Goal: Check status: Check status

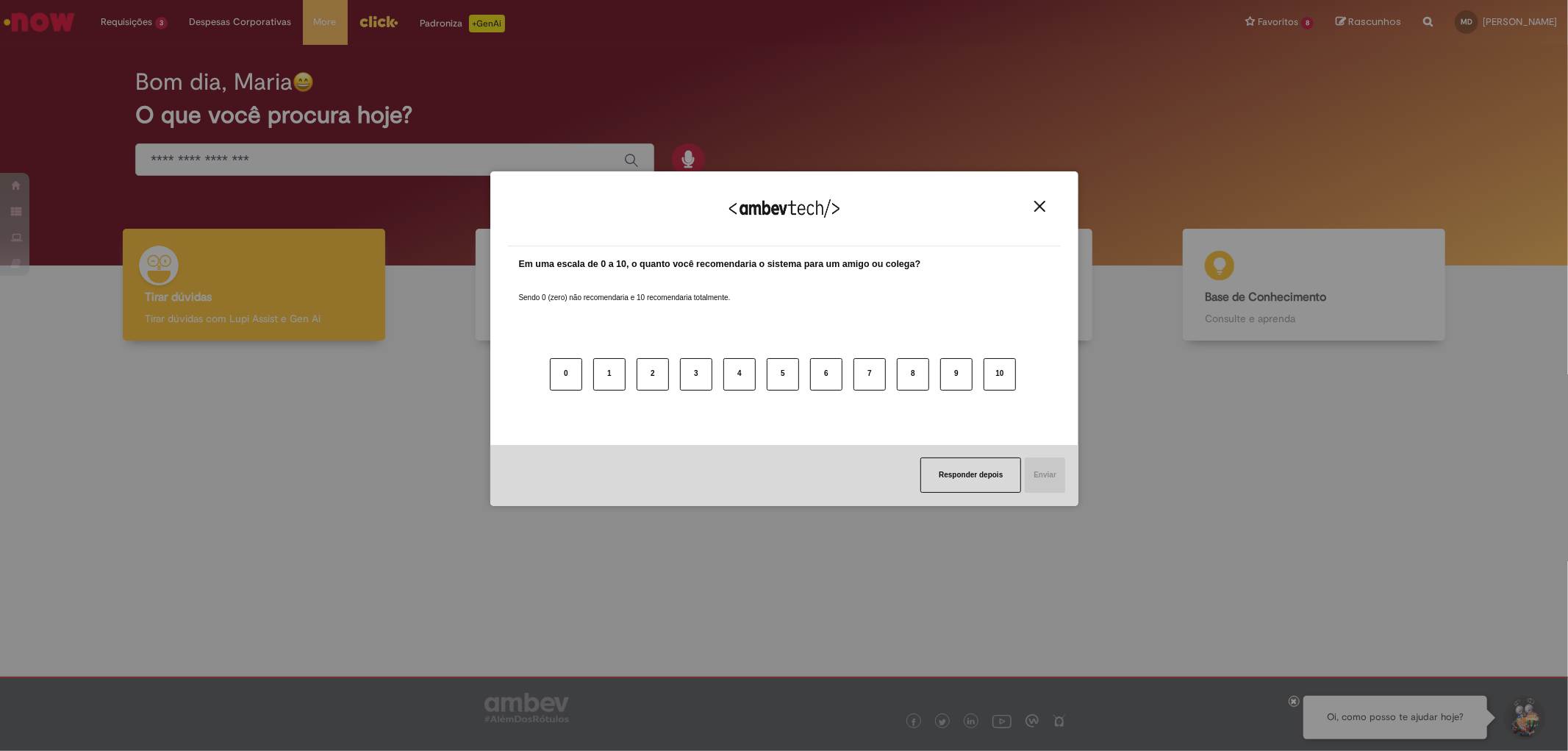
click at [1030, 201] on button "Close" at bounding box center [1040, 206] width 20 height 13
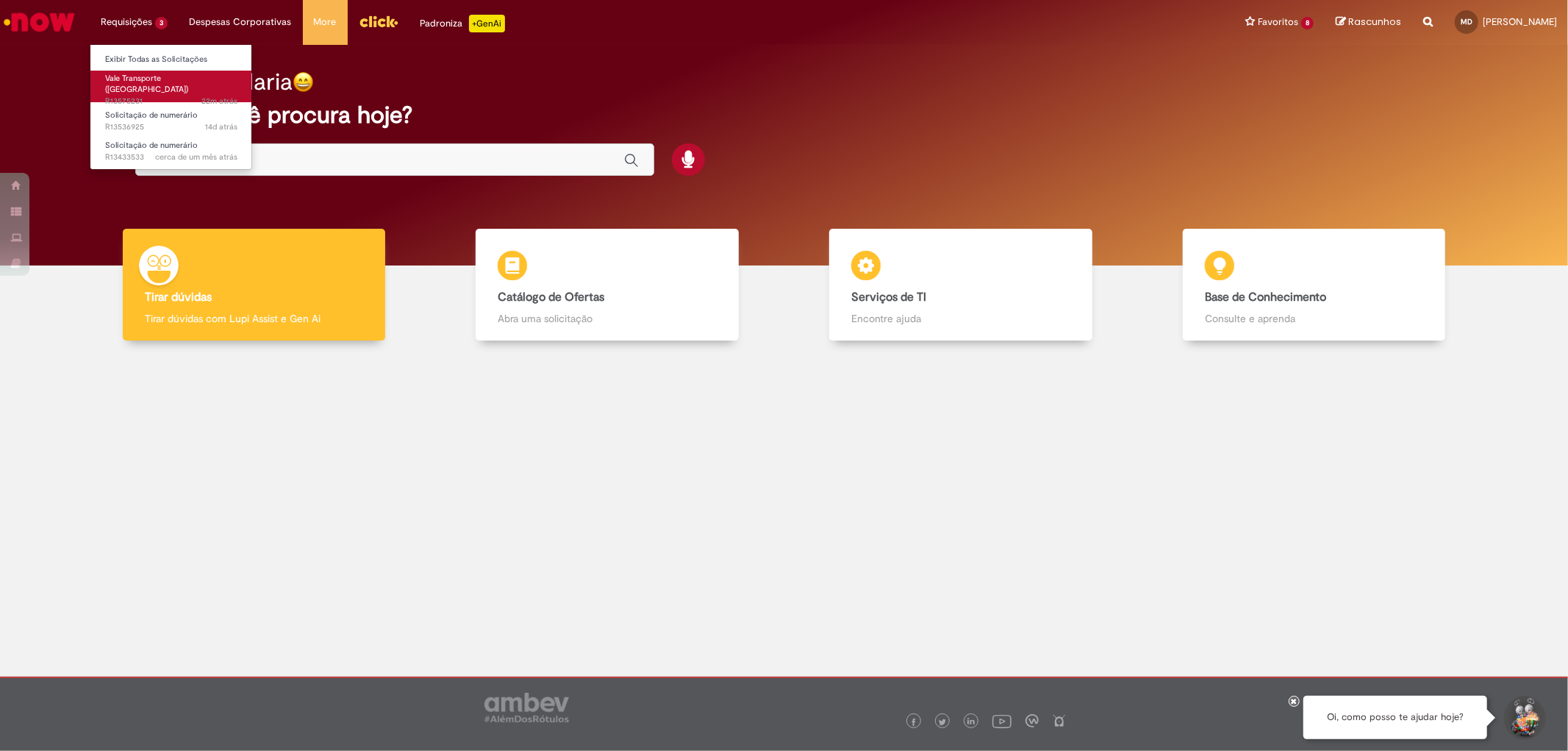
click at [144, 83] on link "Vale Transporte ([GEOGRAPHIC_DATA]) 22m atrás 22 minutos atrás R13575231" at bounding box center [170, 86] width 161 height 32
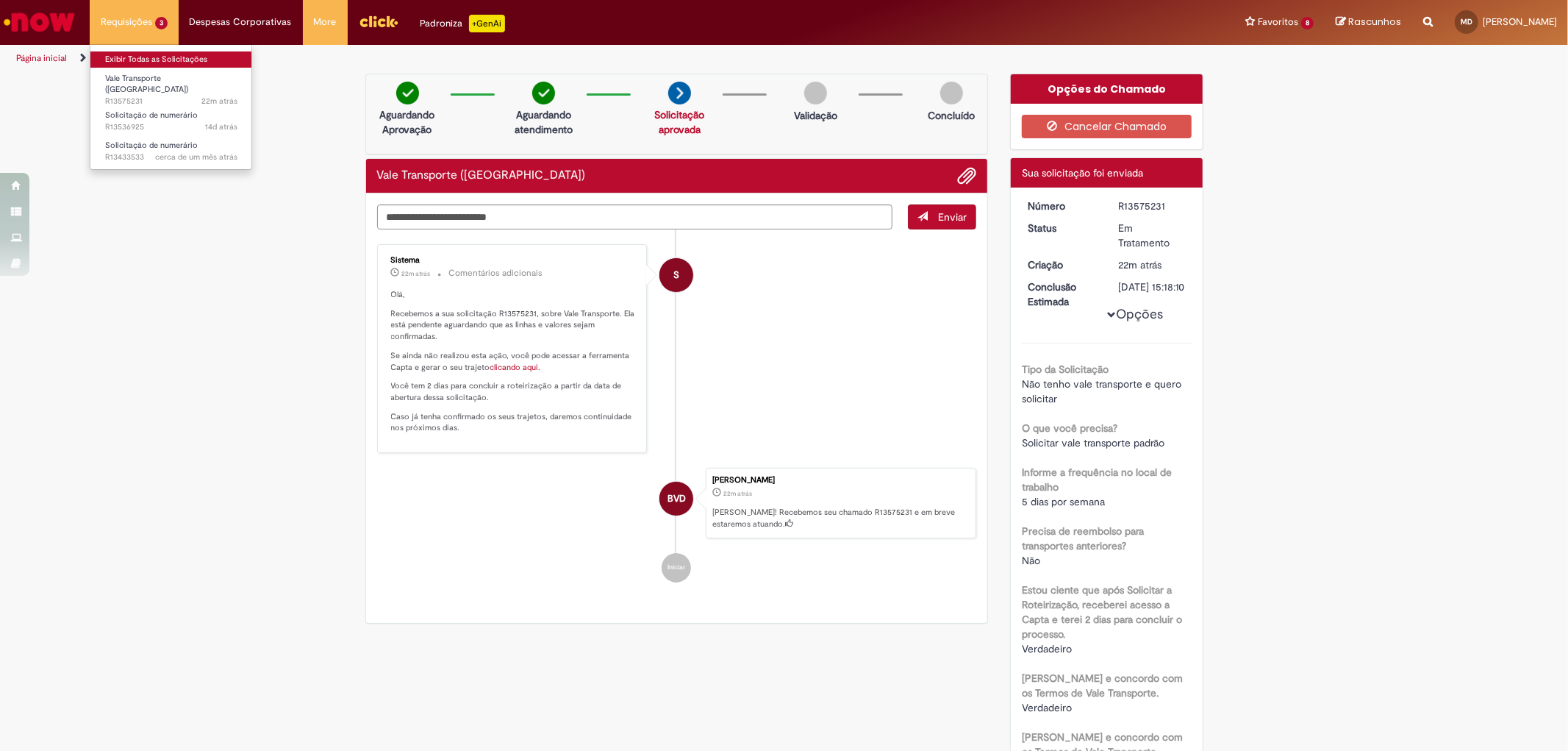
click at [140, 58] on link "Exibir Todas as Solicitações" at bounding box center [170, 59] width 161 height 16
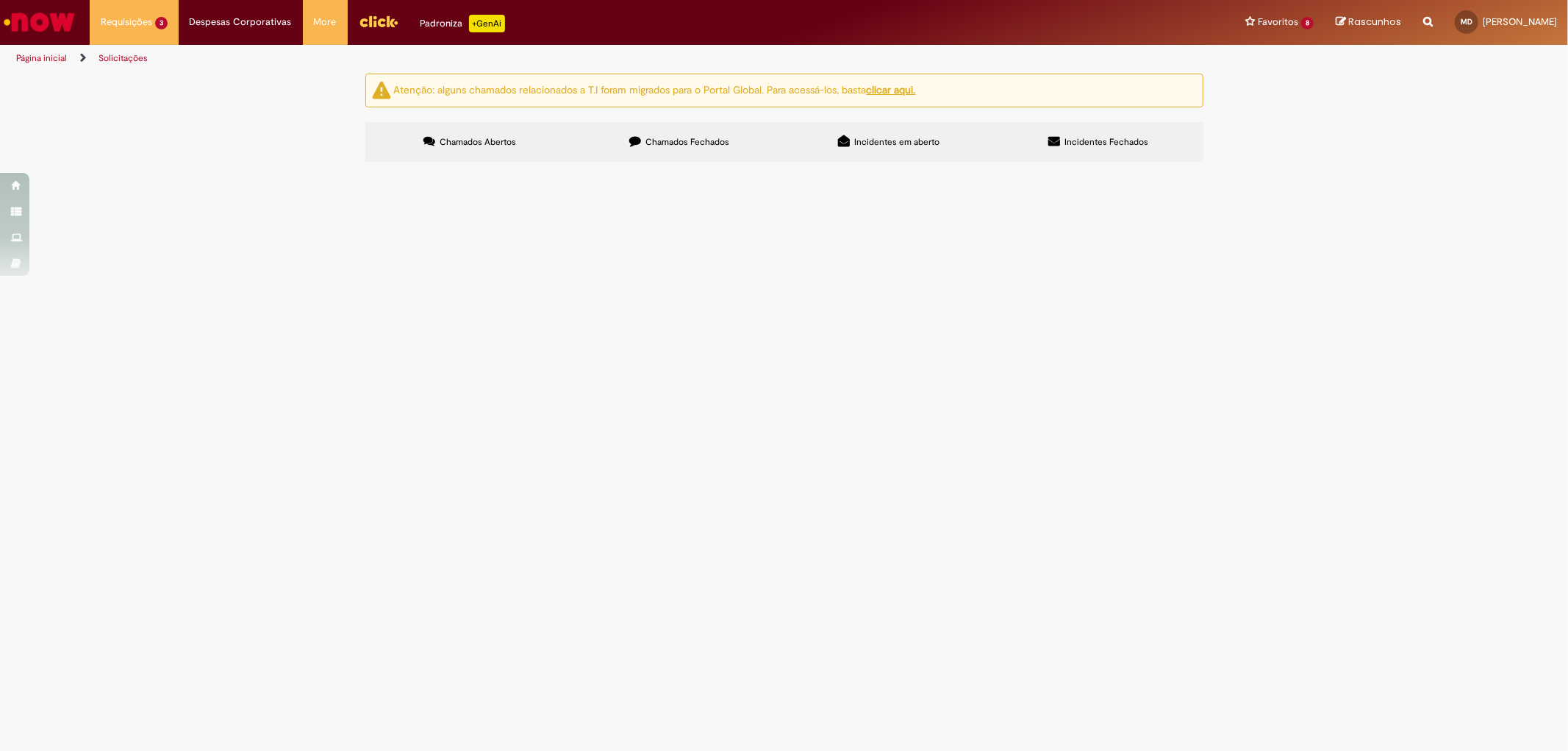
click at [752, 144] on label "Chamados Fechados" at bounding box center [679, 142] width 210 height 40
click at [0, 0] on span "Férias de Funcionários" at bounding box center [0, 0] width 0 height 0
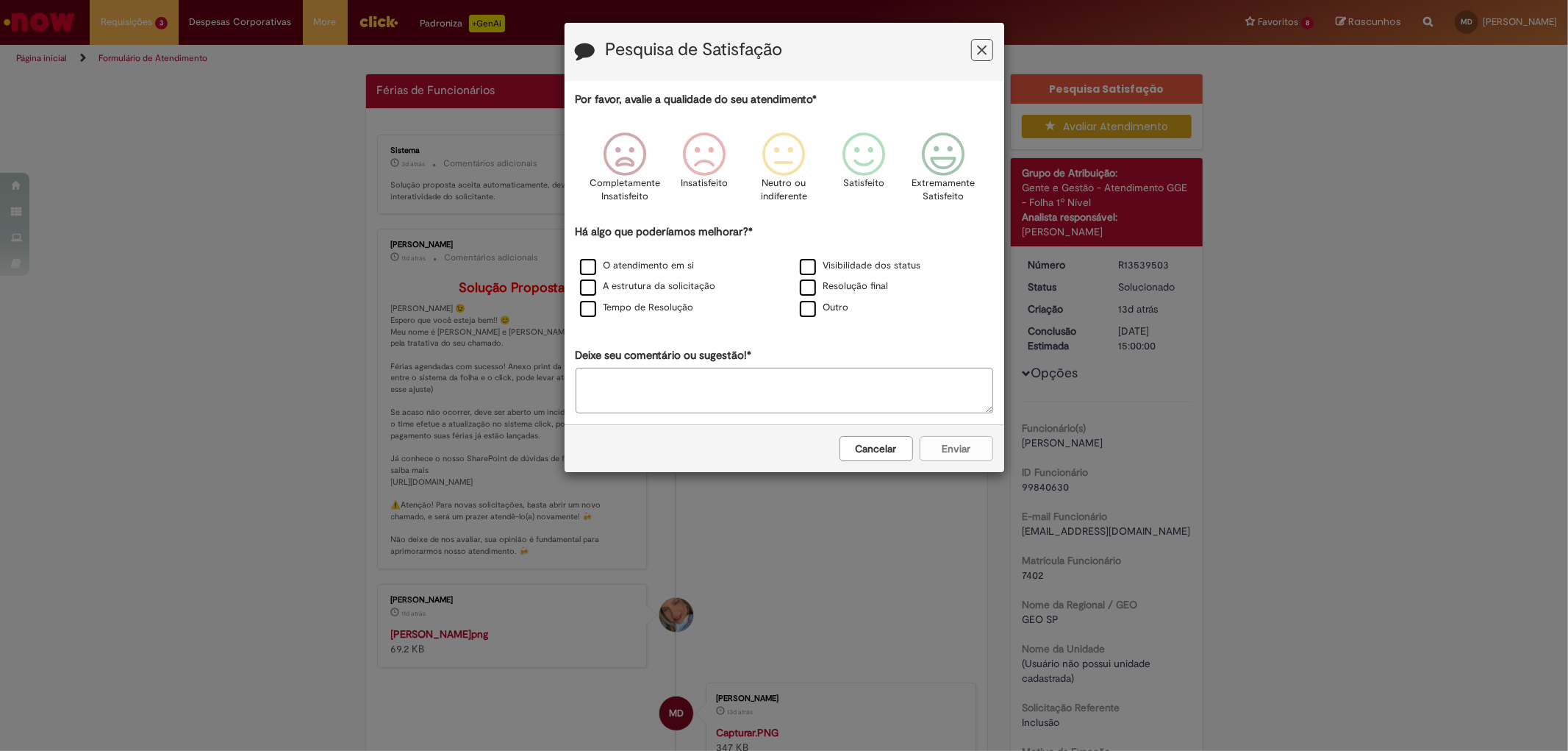
click at [981, 41] on button "Feedback" at bounding box center [983, 50] width 22 height 22
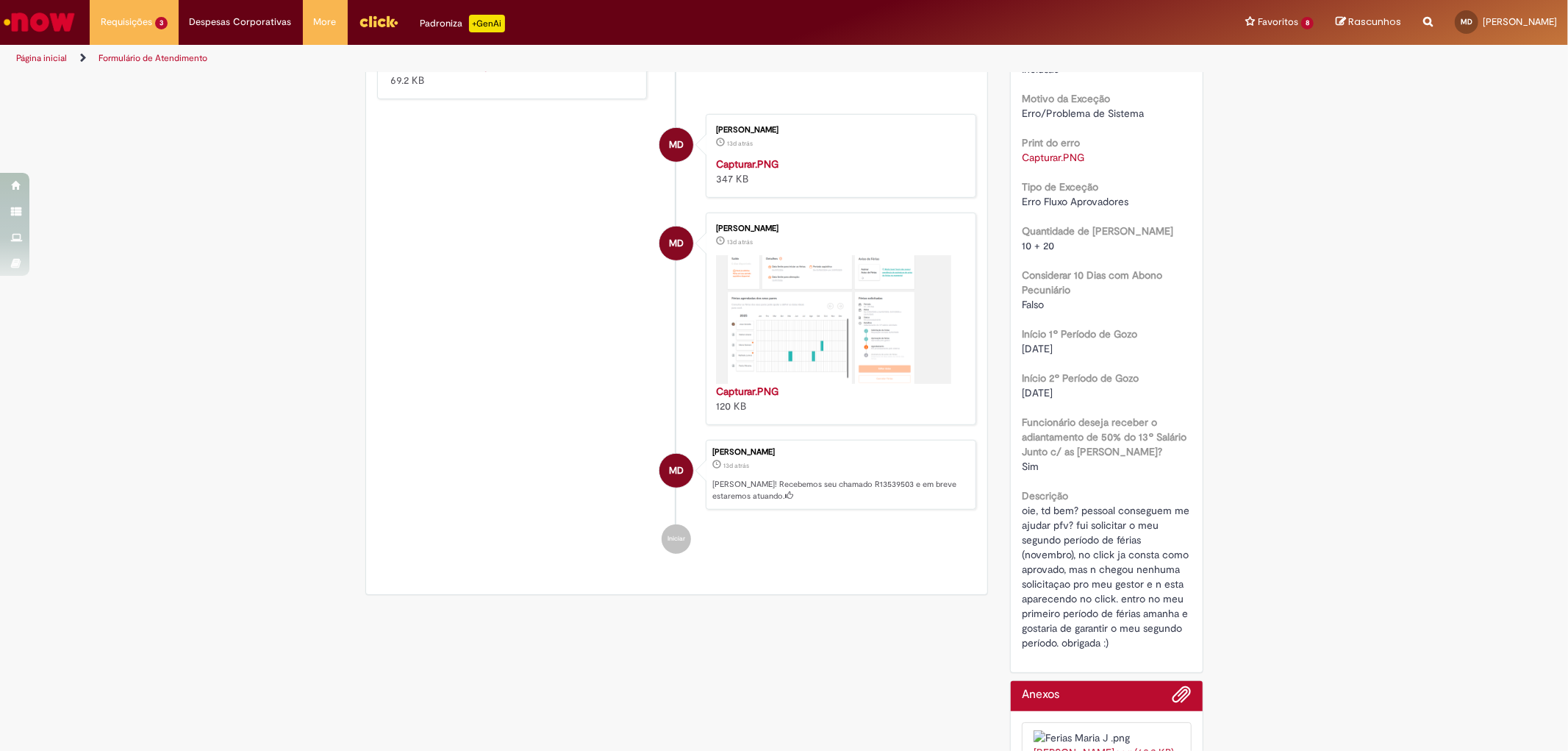
scroll to position [163, 0]
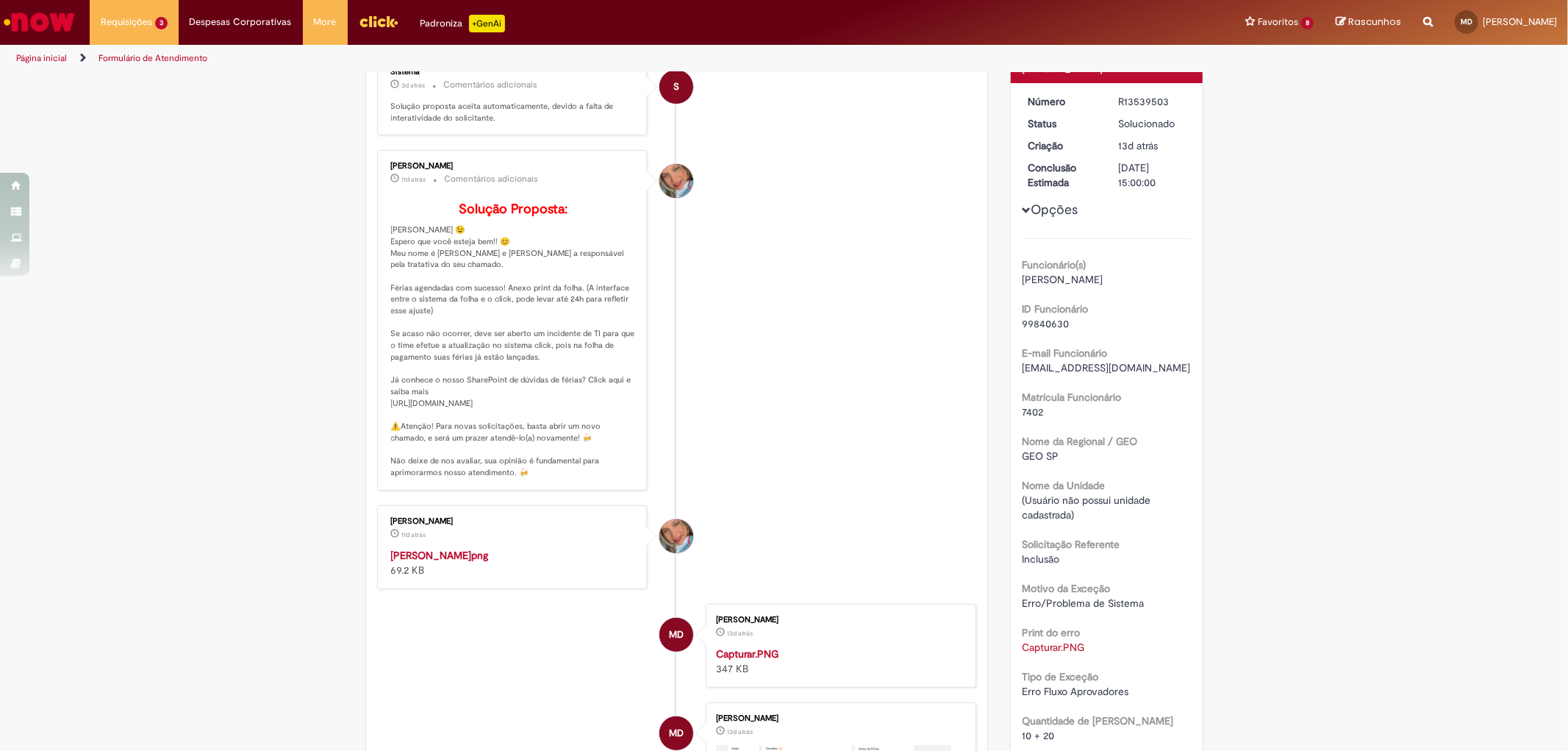
click at [424, 548] on img "Histórico de tíquete" at bounding box center [513, 548] width 245 height 0
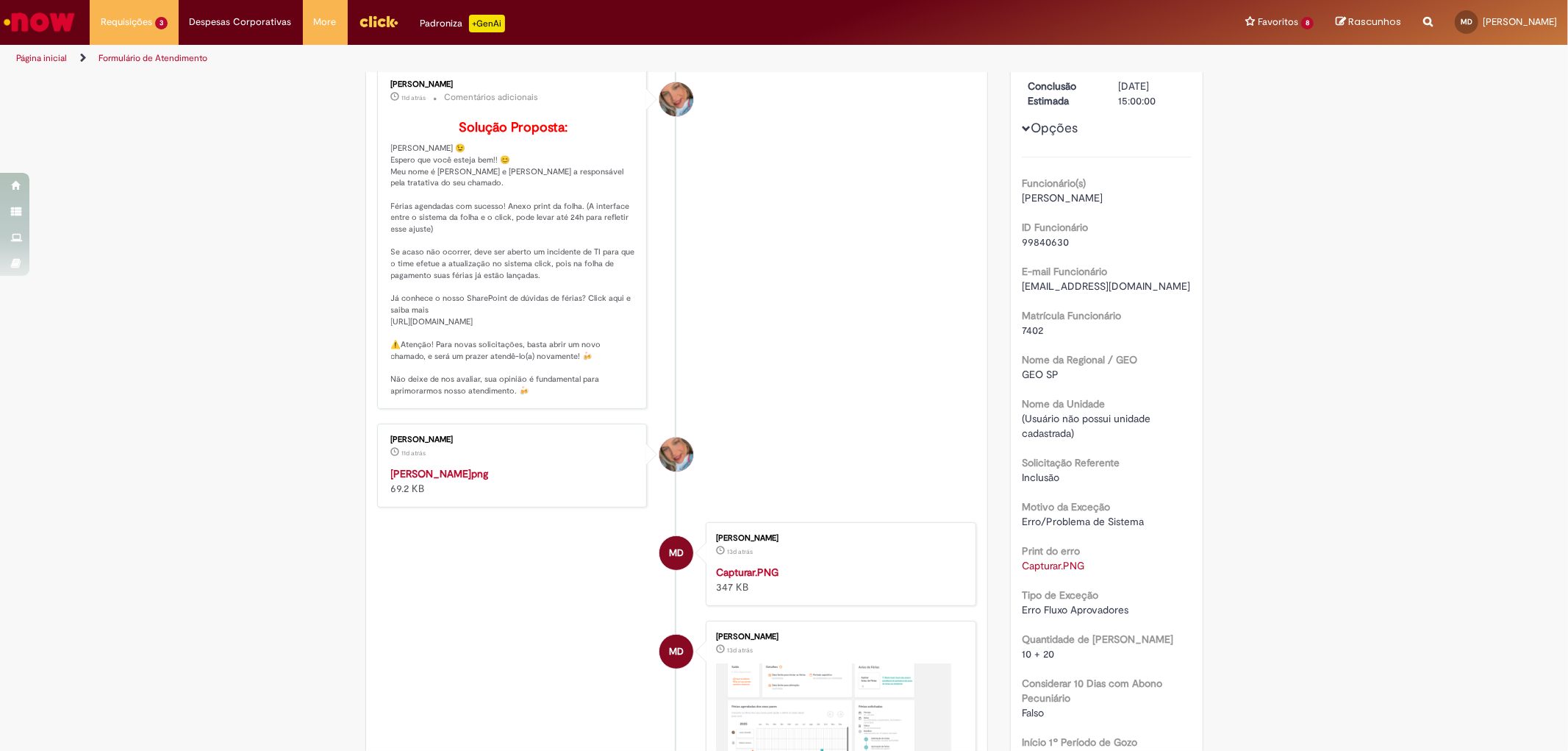
click at [1356, 225] on div "Verificar Código de Barras Aguardando Aprovação Aguardando atendimento Em andam…" at bounding box center [784, 573] width 1568 height 1488
